Goal: Navigation & Orientation: Find specific page/section

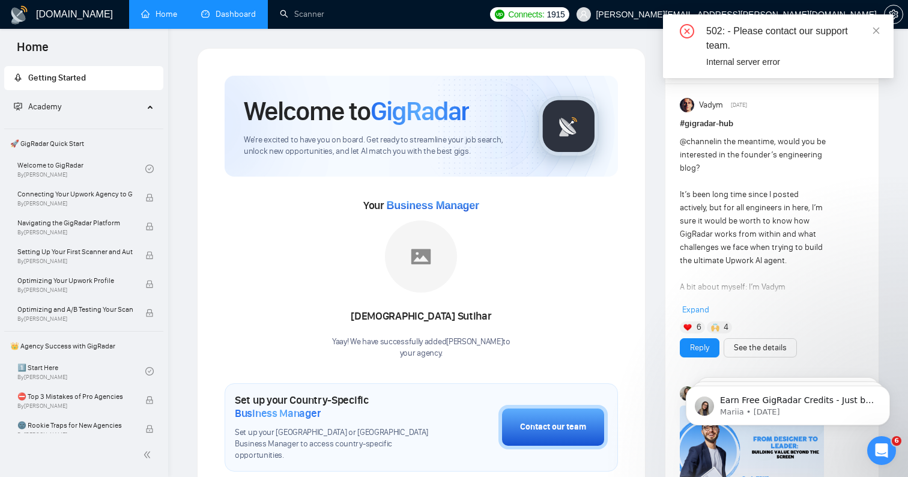
click at [251, 10] on link "Dashboard" at bounding box center [228, 14] width 55 height 10
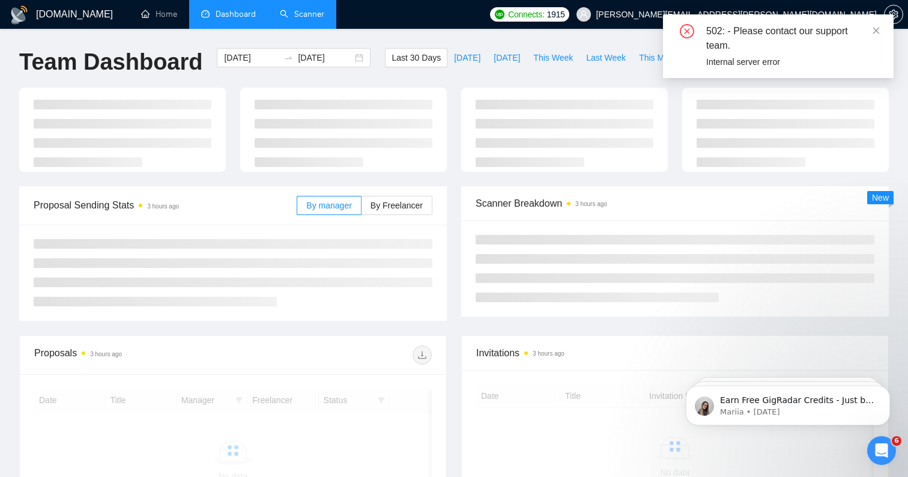
click at [315, 14] on link "Scanner" at bounding box center [302, 14] width 44 height 10
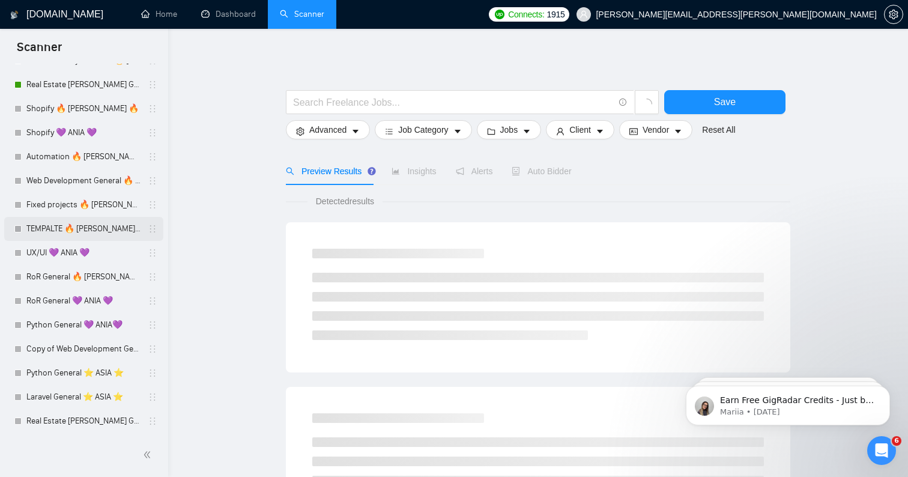
scroll to position [892, 0]
click at [97, 82] on link "Real Estate [PERSON_NAME] General 💜 ANIA 💜" at bounding box center [83, 85] width 114 height 24
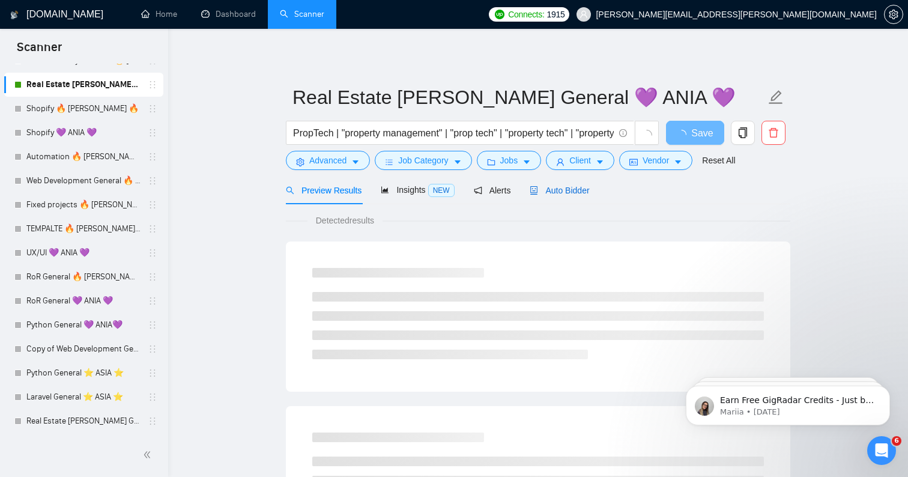
click at [574, 187] on span "Auto Bidder" at bounding box center [559, 191] width 59 height 10
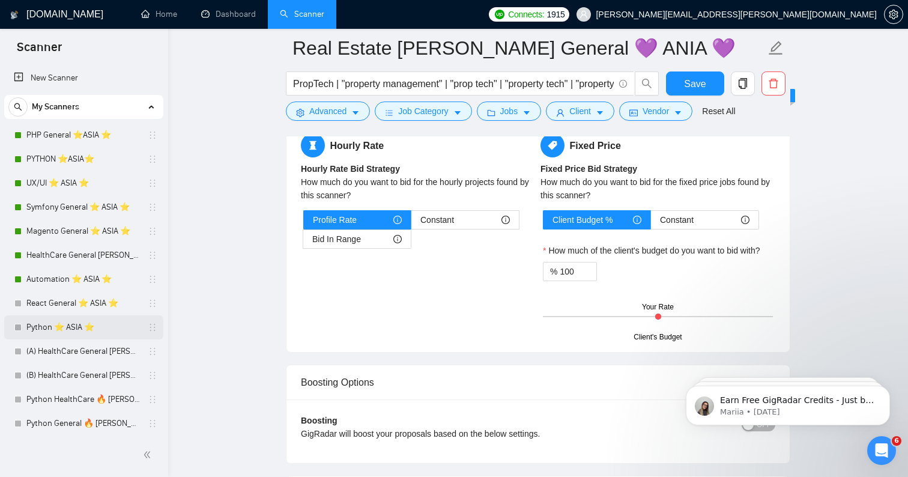
scroll to position [-2, 0]
click at [70, 132] on link "PHP General ⭐️ASIA ⭐️" at bounding box center [83, 135] width 114 height 24
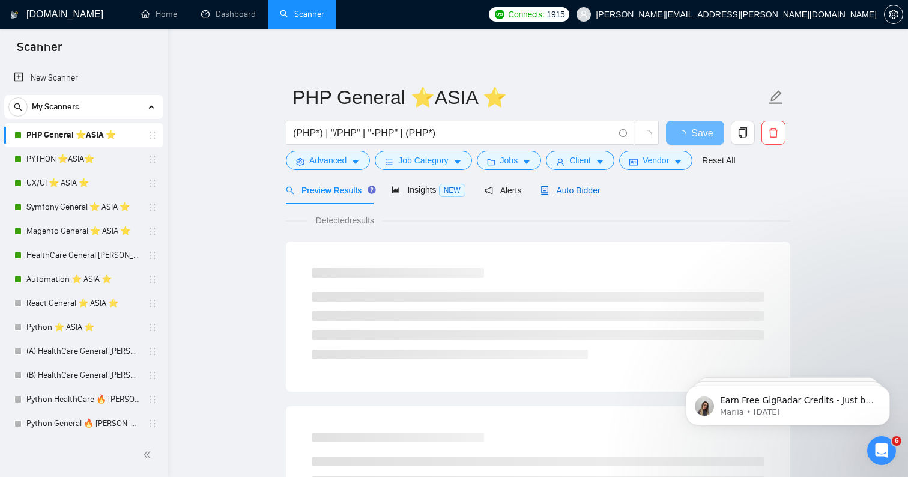
click at [554, 195] on span "Auto Bidder" at bounding box center [570, 191] width 59 height 10
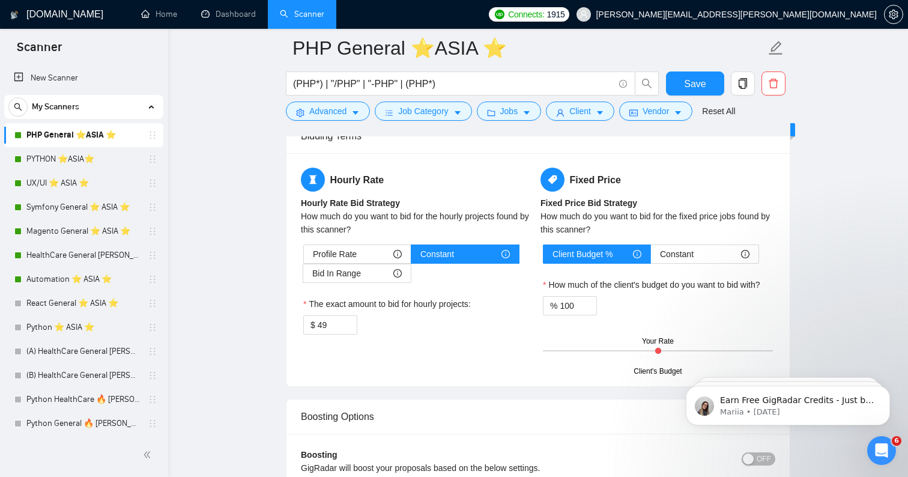
scroll to position [1886, 0]
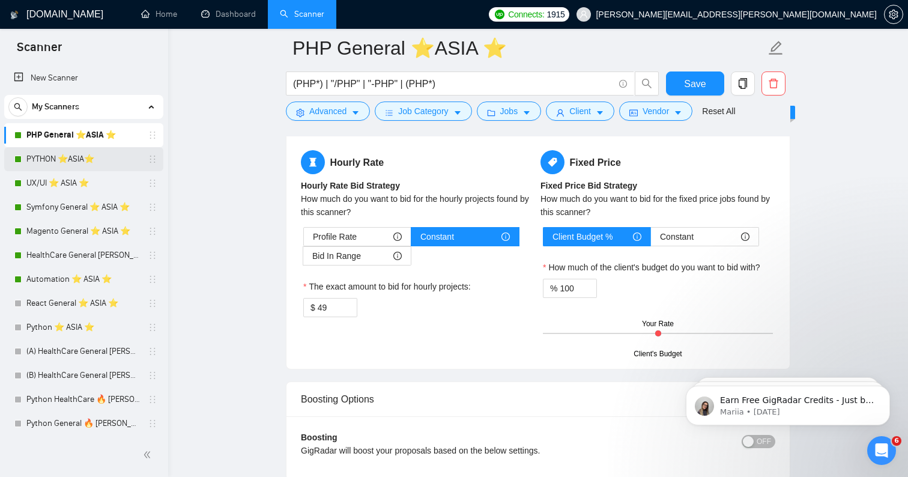
click at [81, 163] on link "PYTHON ⭐️ASIA⭐️" at bounding box center [83, 159] width 114 height 24
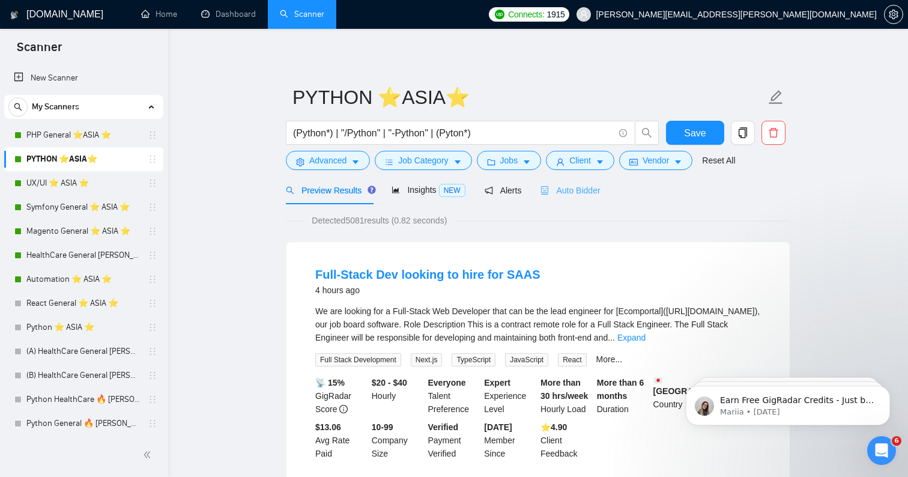
click at [580, 181] on div "Auto Bidder" at bounding box center [570, 190] width 59 height 28
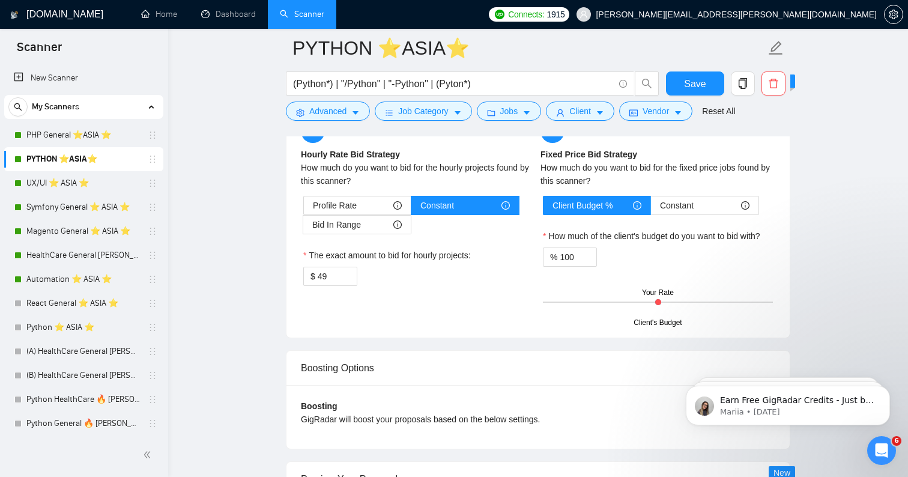
scroll to position [1912, 0]
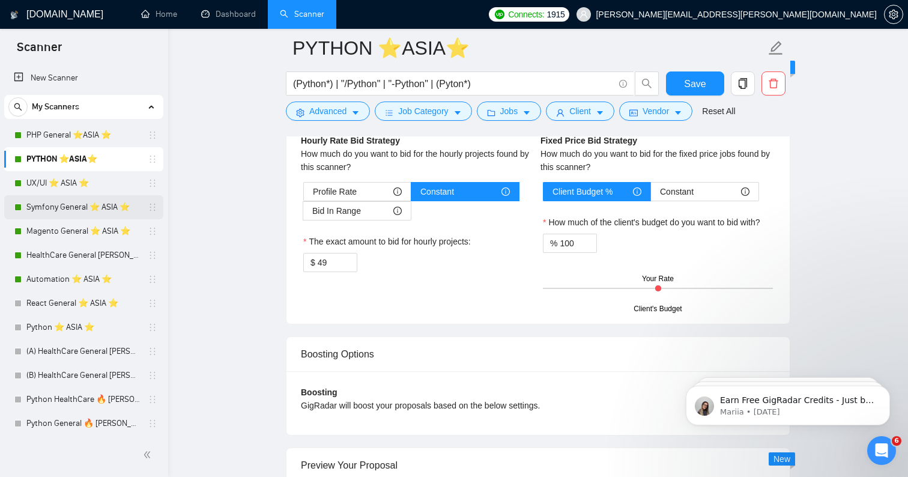
click at [100, 216] on link "Symfony General ⭐️ ASIA ⭐️" at bounding box center [83, 207] width 114 height 24
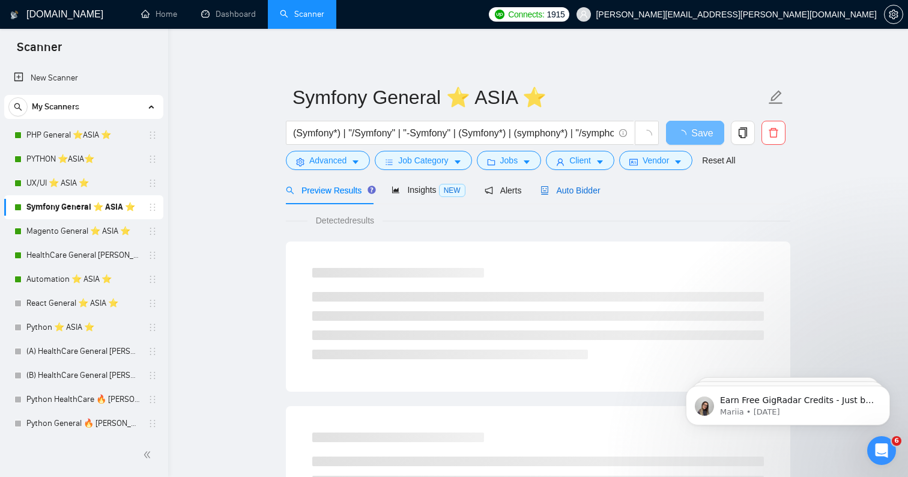
click at [561, 187] on span "Auto Bidder" at bounding box center [570, 191] width 59 height 10
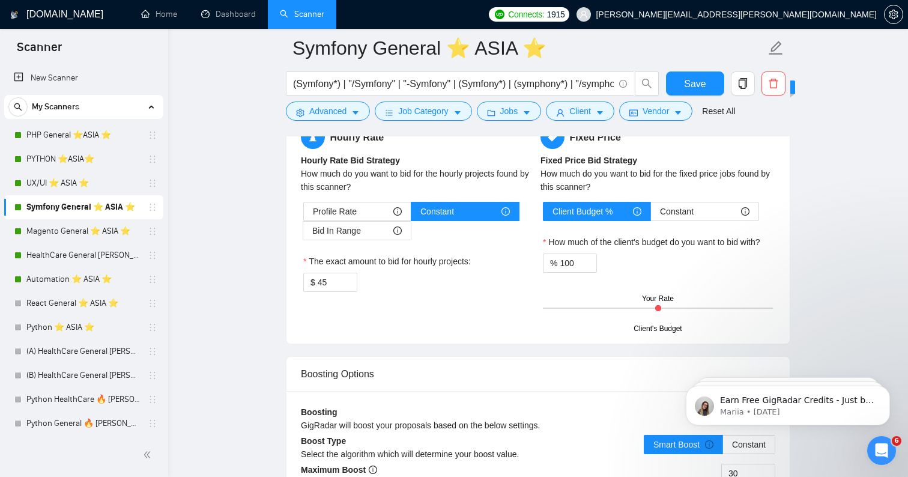
scroll to position [1892, 0]
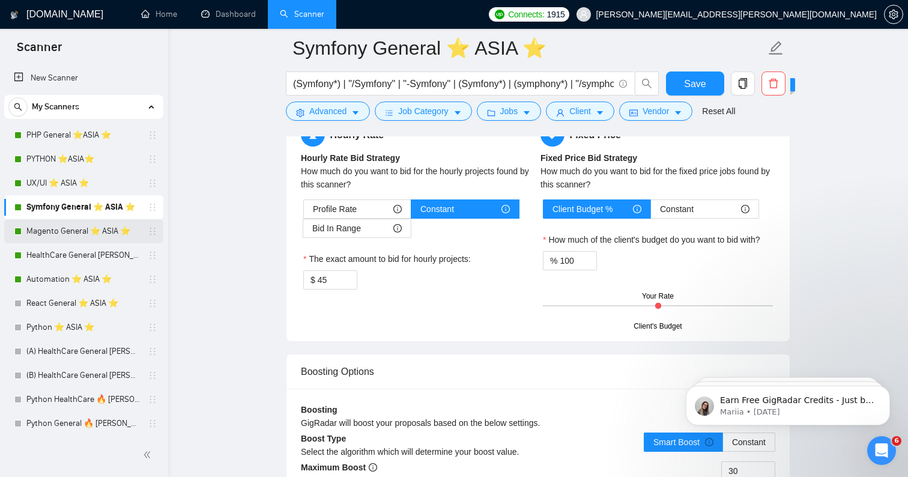
click at [71, 229] on link "Magento General ⭐️ ASIA ⭐️" at bounding box center [83, 231] width 114 height 24
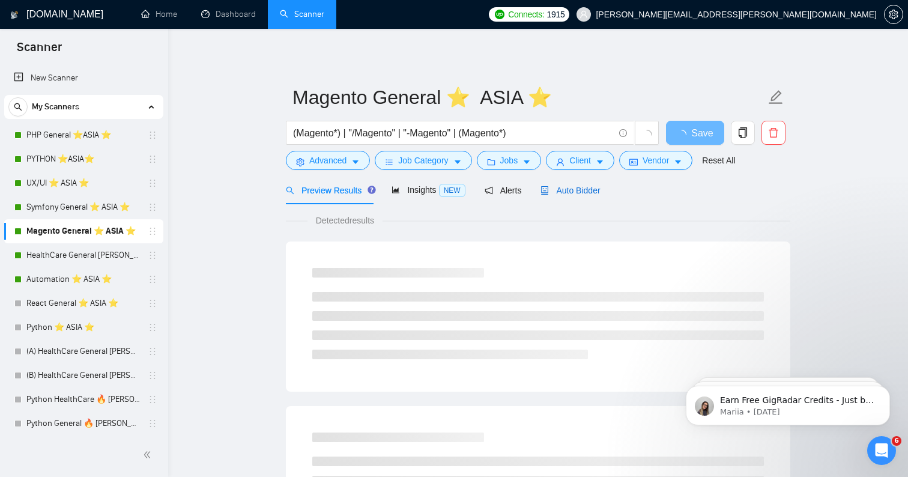
click at [593, 190] on span "Auto Bidder" at bounding box center [570, 191] width 59 height 10
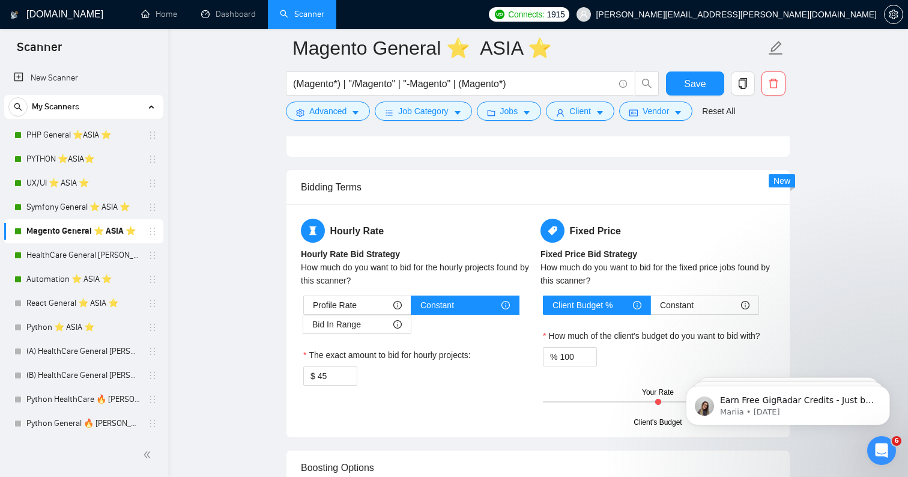
scroll to position [1798, 0]
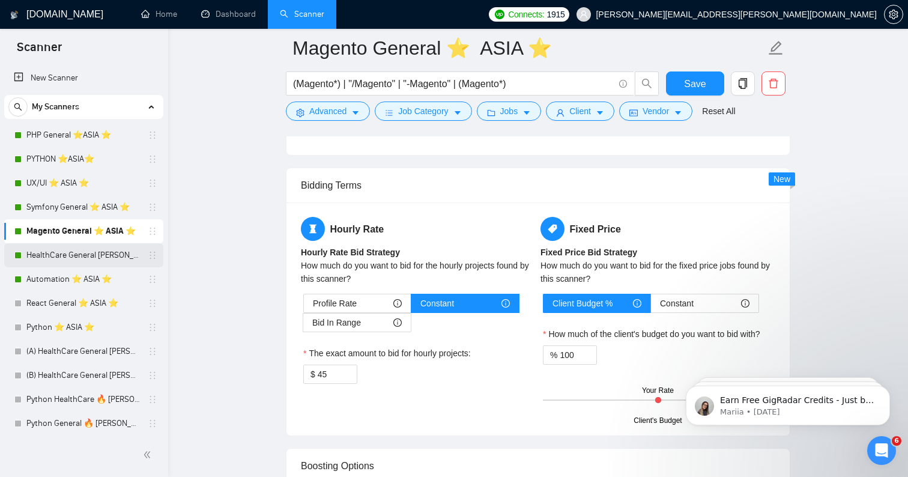
click at [93, 253] on link "HealthCare General [PERSON_NAME] ⭐️ASIA⭐️" at bounding box center [83, 255] width 114 height 24
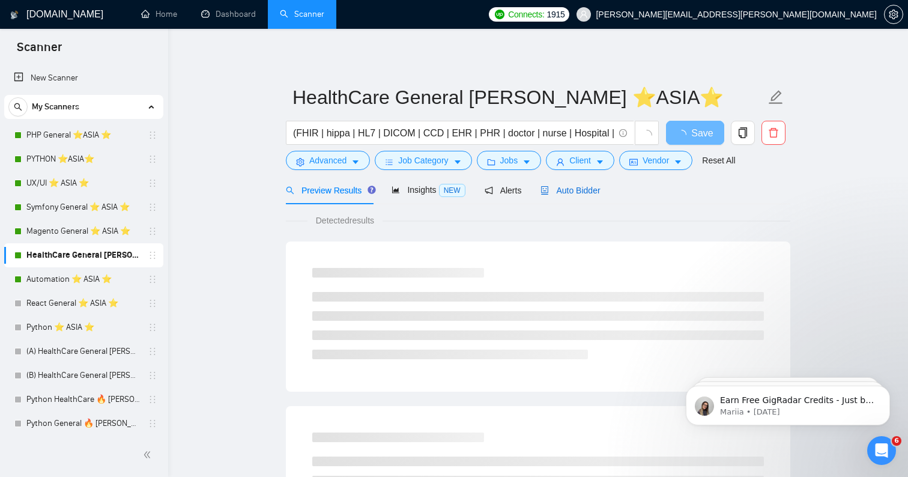
click at [597, 192] on span "Auto Bidder" at bounding box center [570, 191] width 59 height 10
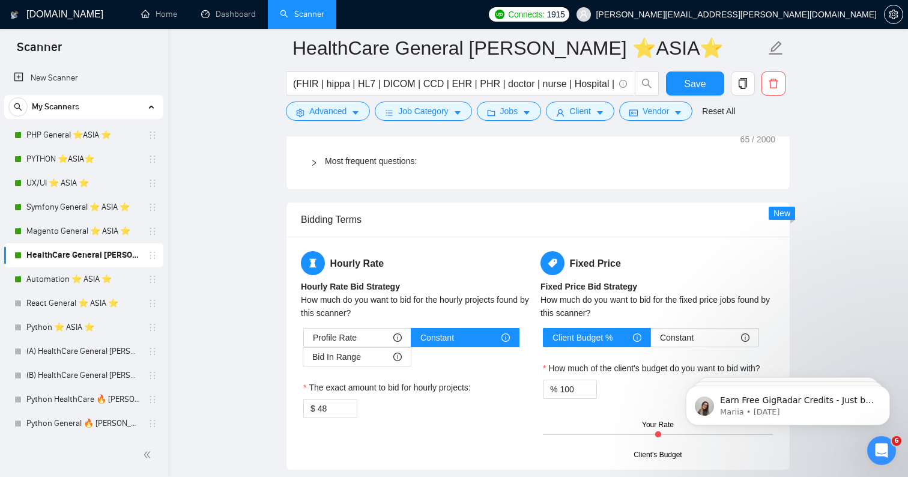
scroll to position [1889, 0]
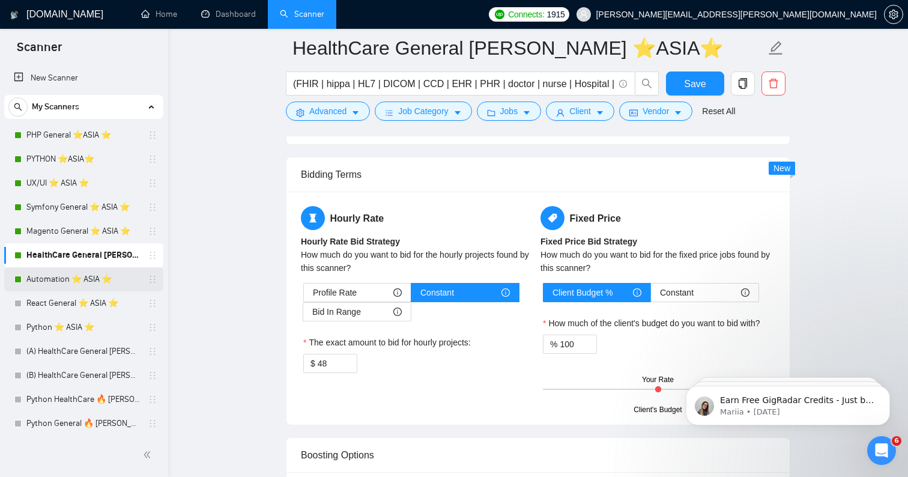
click at [123, 280] on link "Automation ⭐️ ASIA ⭐️" at bounding box center [83, 279] width 114 height 24
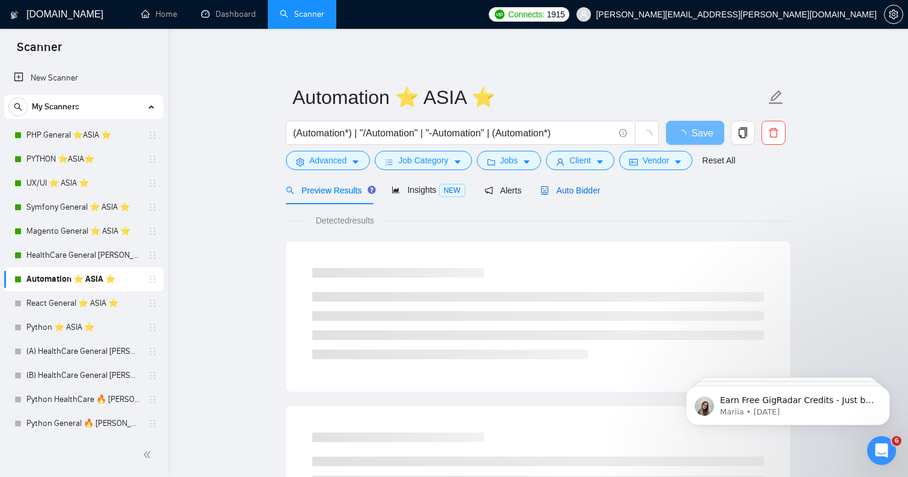
click at [564, 193] on span "Auto Bidder" at bounding box center [570, 191] width 59 height 10
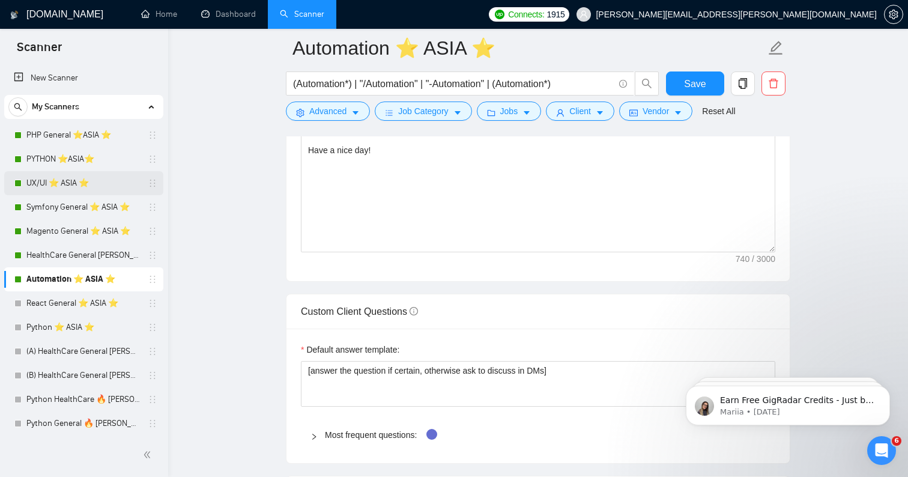
scroll to position [1349, 0]
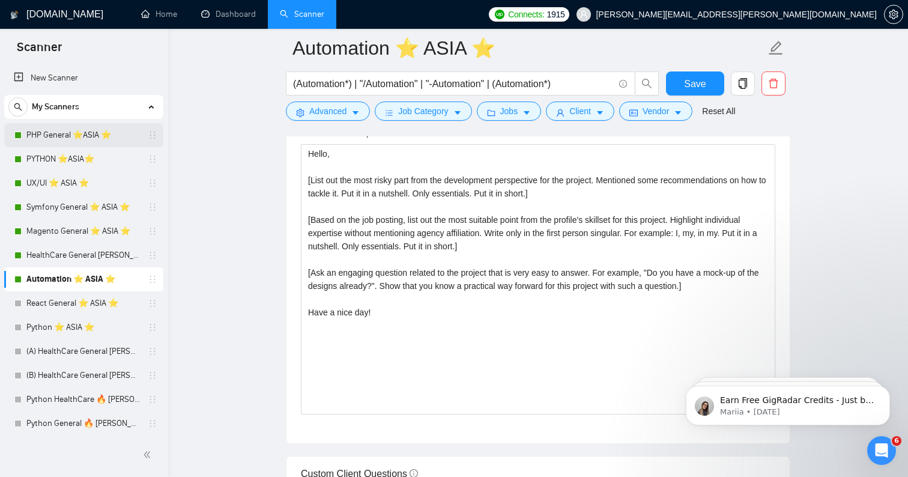
click at [84, 140] on link "PHP General ⭐️ASIA ⭐️" at bounding box center [83, 135] width 114 height 24
